Goal: Complete application form: Complete application form

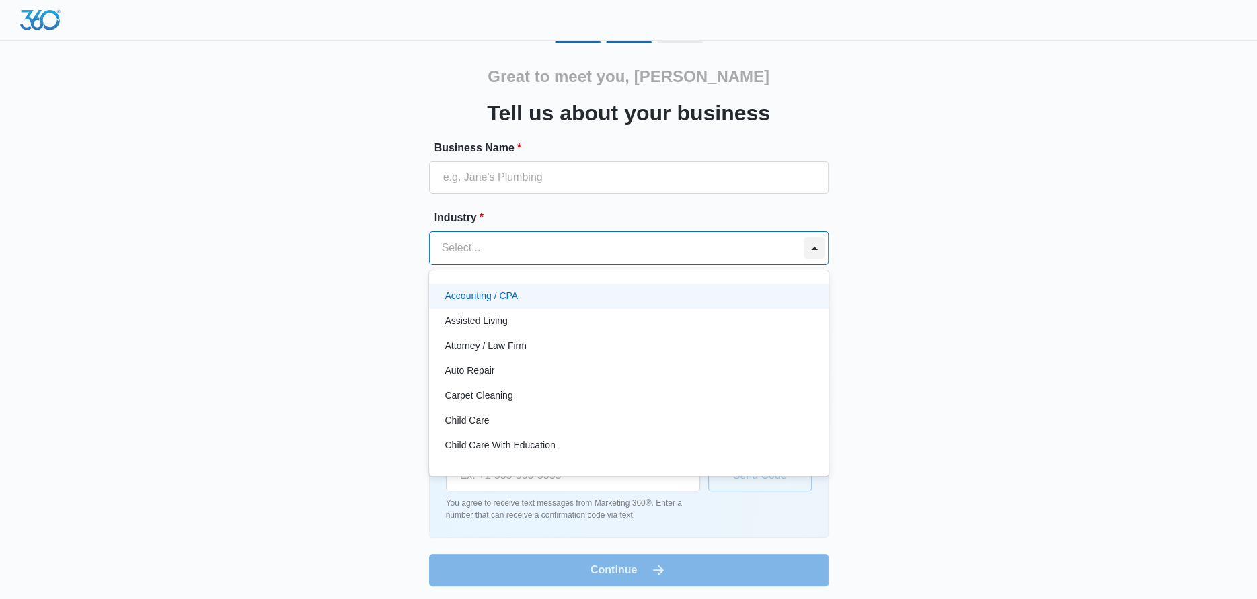
click at [811, 253] on div at bounding box center [815, 248] width 22 height 22
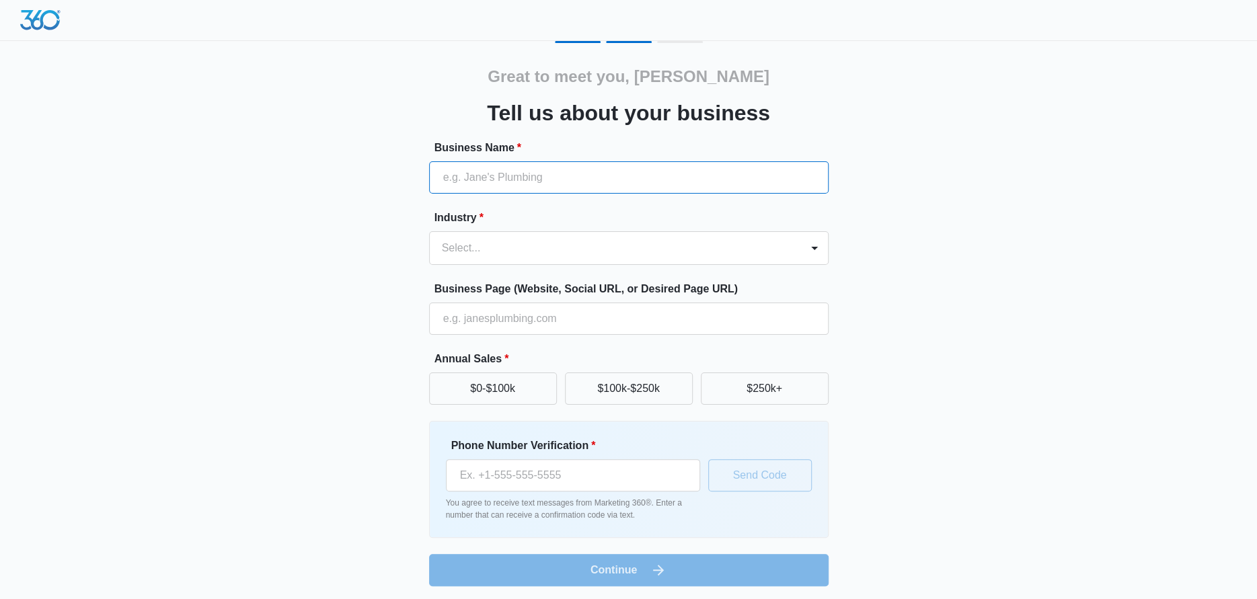
click at [468, 175] on input "Business Name *" at bounding box center [628, 177] width 399 height 32
type input "Colortrieve Systems Inc"
type input "[PHONE_NUMBER]"
click at [652, 248] on div at bounding box center [613, 248] width 342 height 19
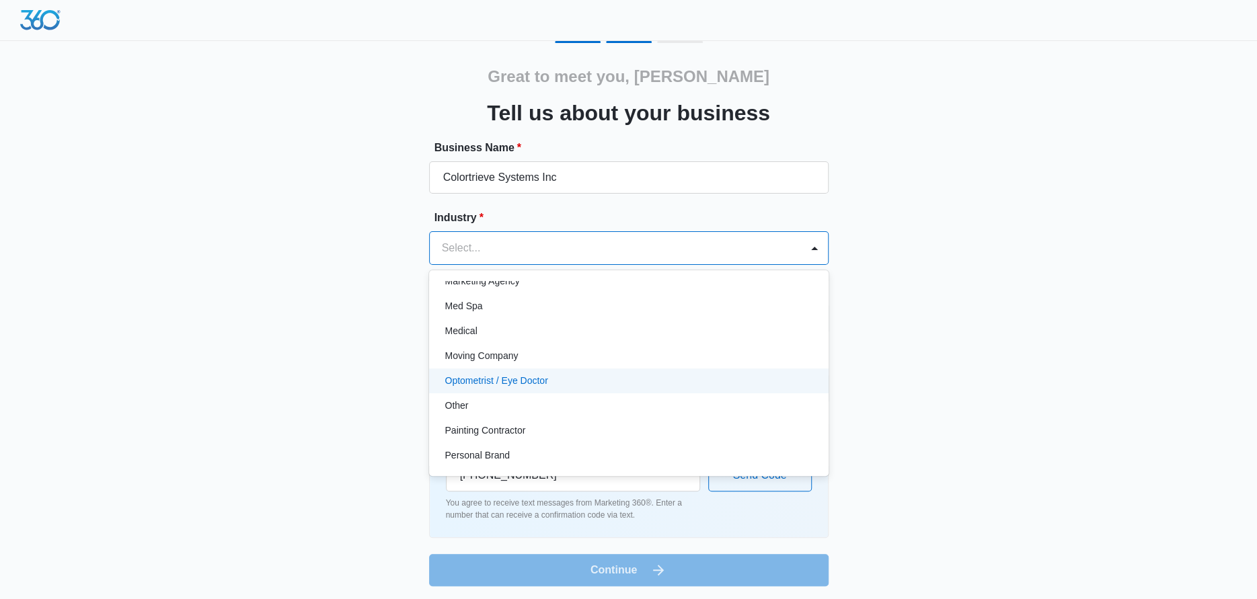
scroll to position [652, 0]
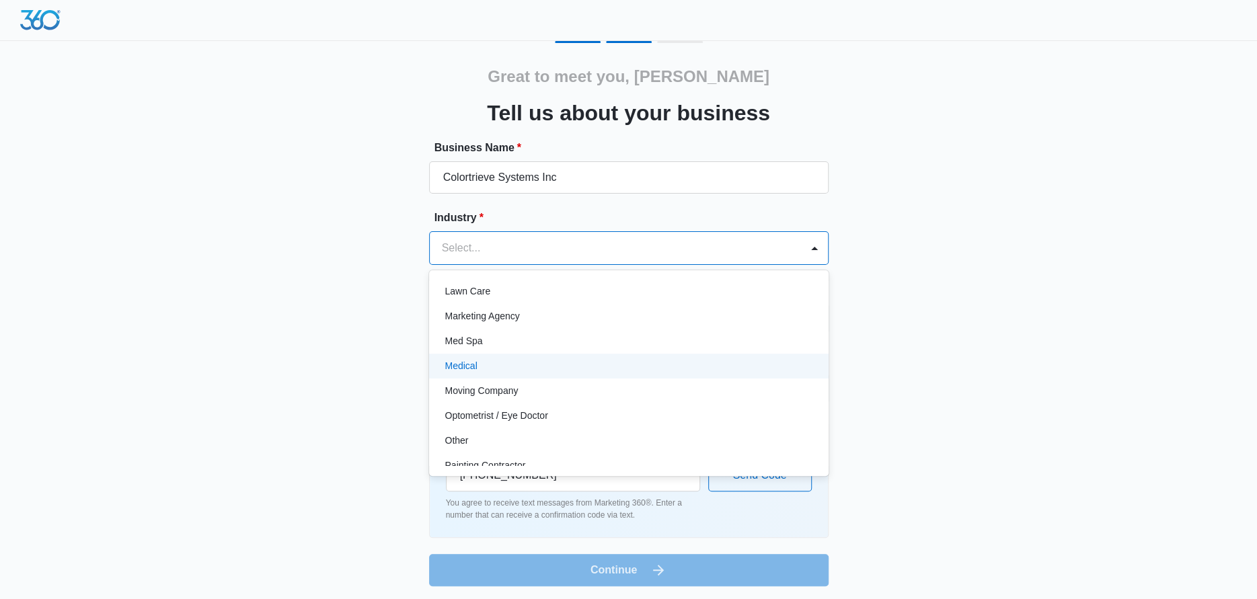
click at [459, 367] on p "Medical" at bounding box center [461, 366] width 32 height 14
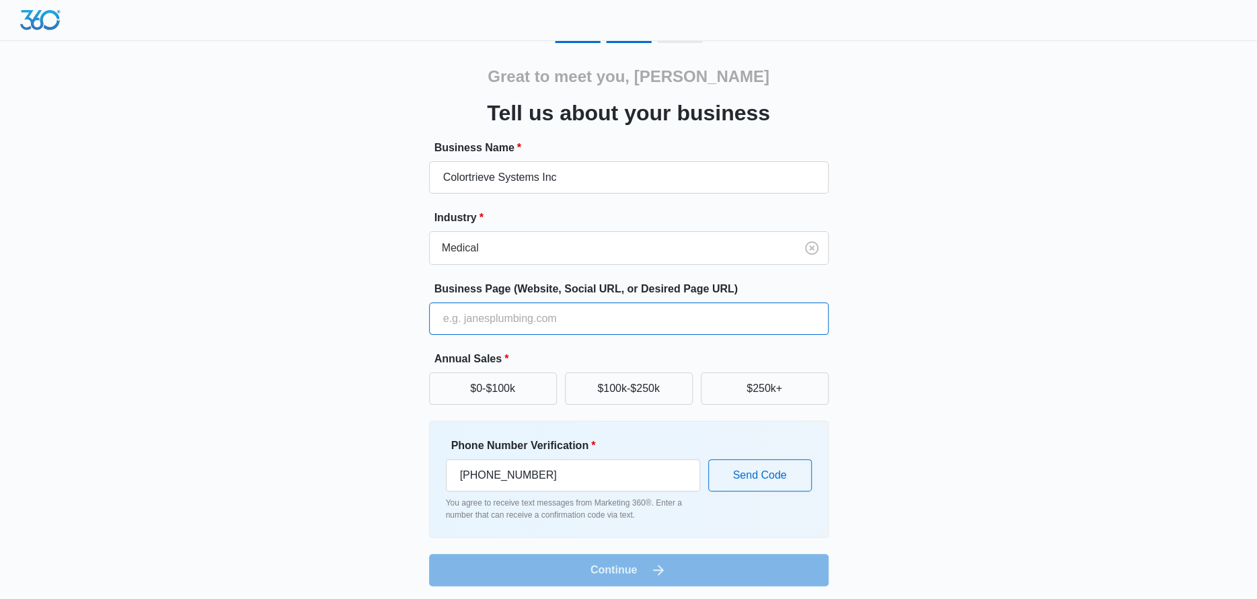
click at [482, 319] on input "Business Page (Website, Social URL, or Desired Page URL)" at bounding box center [628, 319] width 399 height 32
type input "[DOMAIN_NAME]"
click at [771, 387] on button "$250k+" at bounding box center [765, 389] width 128 height 32
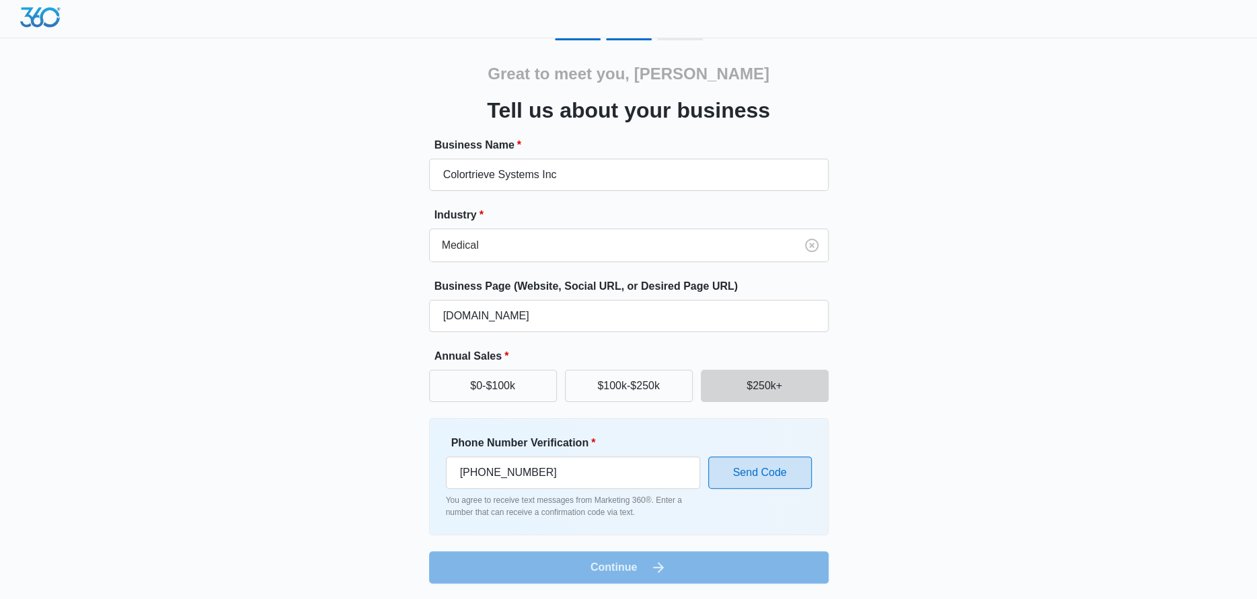
click at [764, 471] on button "Send Code" at bounding box center [760, 473] width 104 height 32
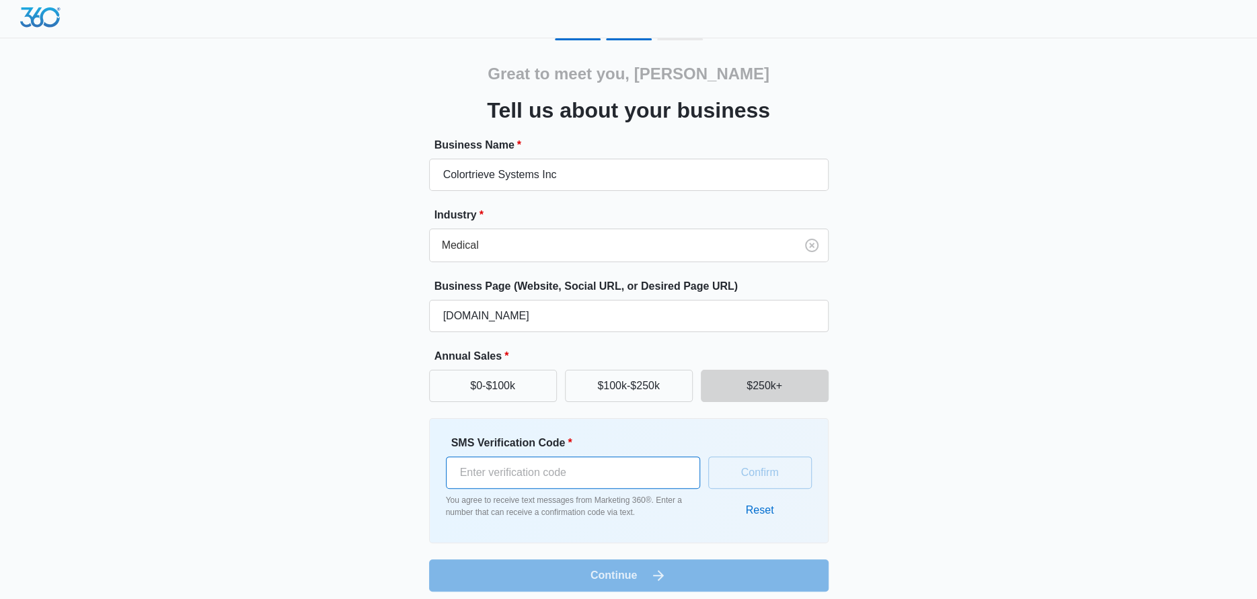
click at [621, 463] on input "SMS Verification Code *" at bounding box center [573, 473] width 254 height 32
click at [757, 504] on button "Reset" at bounding box center [759, 510] width 55 height 32
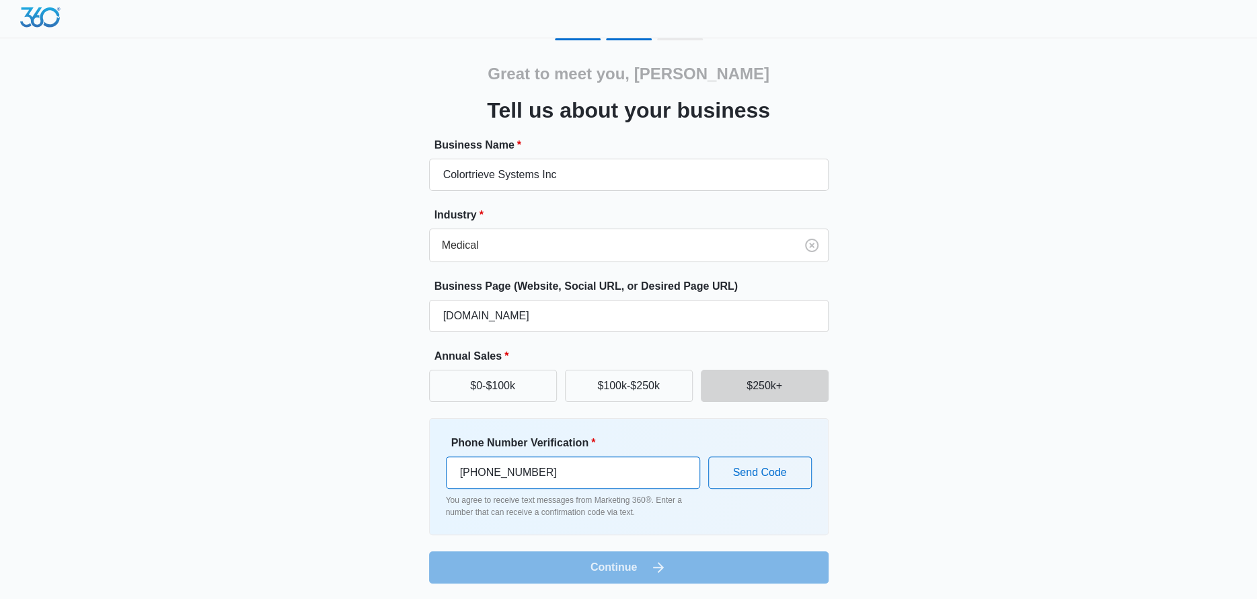
drag, startPoint x: 597, startPoint y: 464, endPoint x: 399, endPoint y: 467, distance: 198.4
click at [399, 467] on div "Great to meet you, [PERSON_NAME] us about your business Business Name * Colortr…" at bounding box center [628, 310] width 807 height 545
type input "[PHONE_NUMBER]"
click at [746, 474] on button "Send Code" at bounding box center [760, 473] width 104 height 32
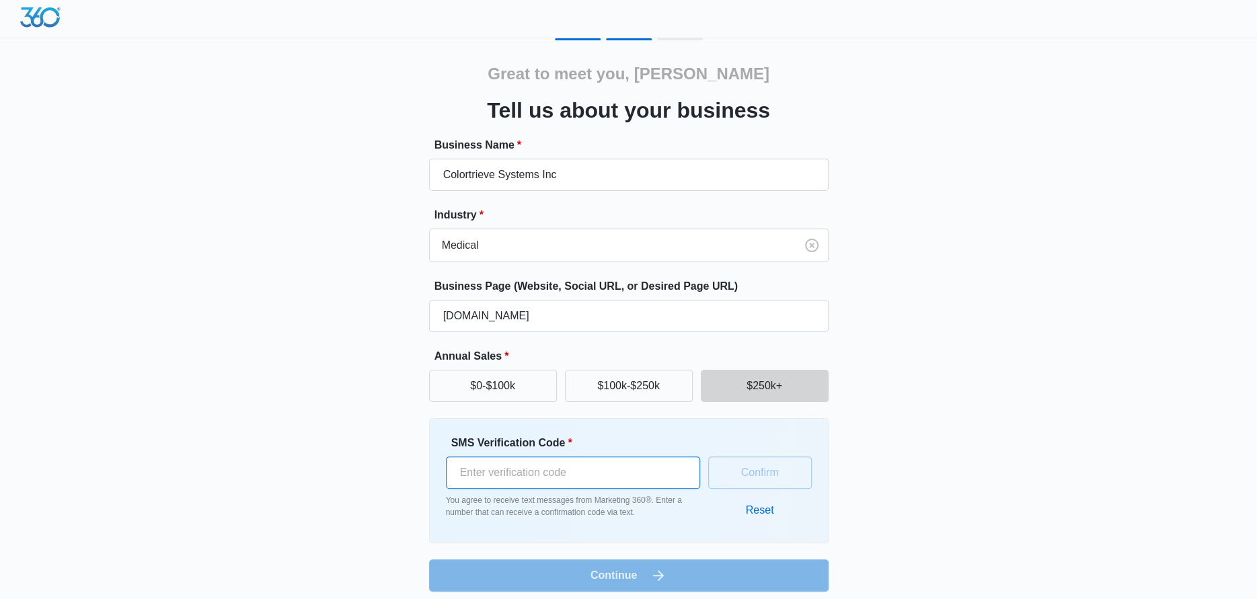
click at [490, 468] on input "SMS Verification Code *" at bounding box center [573, 473] width 254 height 32
click at [482, 479] on input "SMS Verification Code *" at bounding box center [573, 473] width 254 height 32
click at [578, 470] on input "SMS Verification Code *" at bounding box center [573, 473] width 254 height 32
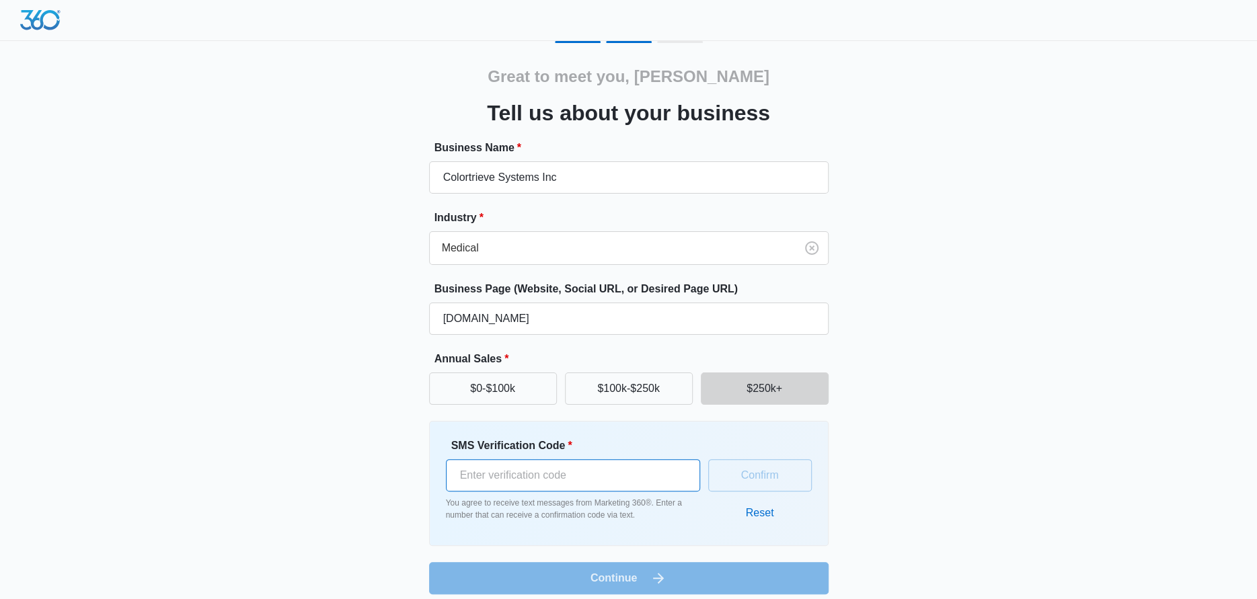
scroll to position [0, 0]
